Goal: Task Accomplishment & Management: Complete application form

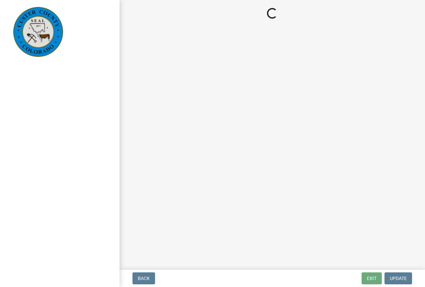
select select "cd09b013-b94f-4524-a046-a3f04ce1867e"
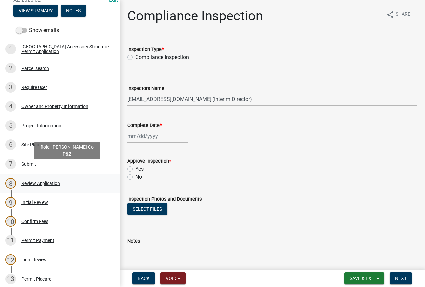
scroll to position [100, 0]
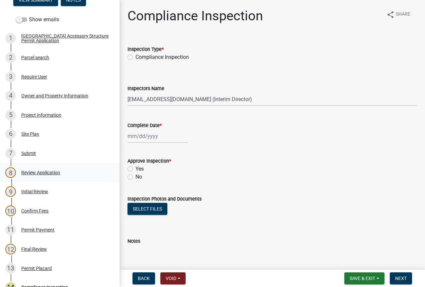
click at [50, 172] on div "Review Application" at bounding box center [40, 172] width 39 height 5
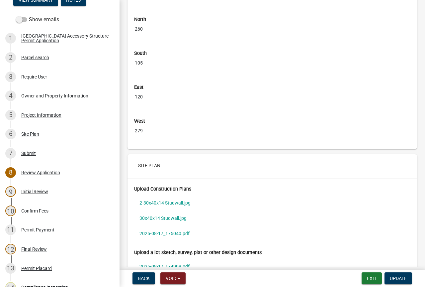
scroll to position [2339, 0]
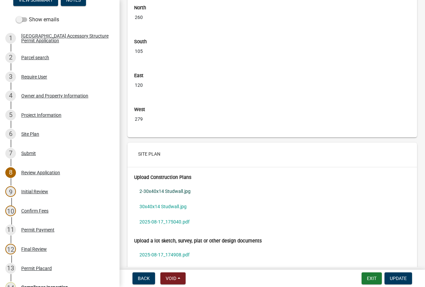
click at [170, 198] on link "2-30x40x14 Studwall.jpg" at bounding box center [272, 190] width 276 height 15
click at [163, 214] on link "30x40x14 Studwall.jpg" at bounding box center [272, 206] width 276 height 15
click at [169, 227] on link "2025-08-17_175040.pdf" at bounding box center [272, 221] width 276 height 15
click at [177, 197] on link "2-30x40x14 Studwall.jpg" at bounding box center [272, 190] width 276 height 15
click at [178, 212] on link "30x40x14 Studwall.jpg" at bounding box center [272, 206] width 276 height 15
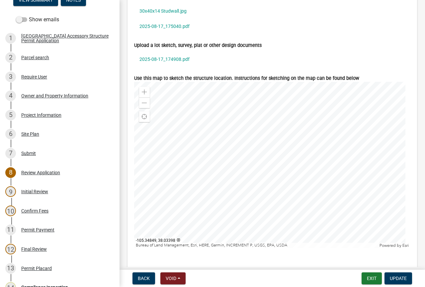
scroll to position [2572, 0]
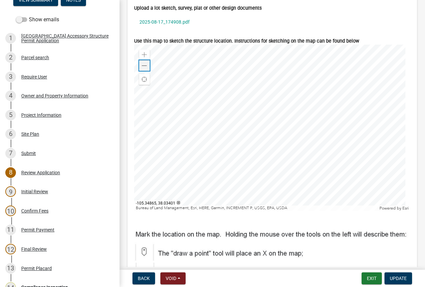
click at [145, 68] on span at bounding box center [144, 65] width 5 height 5
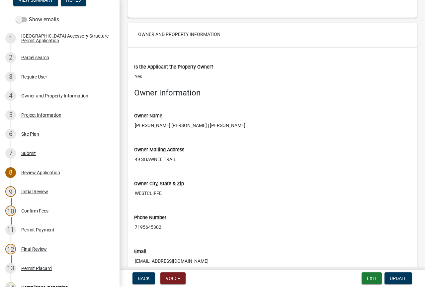
scroll to position [698, 0]
